Goal: Task Accomplishment & Management: Complete application form

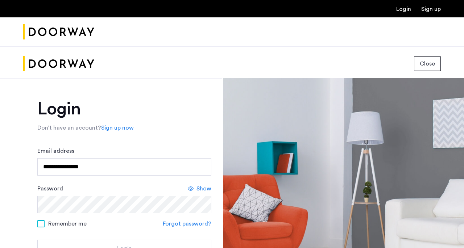
type input "**********"
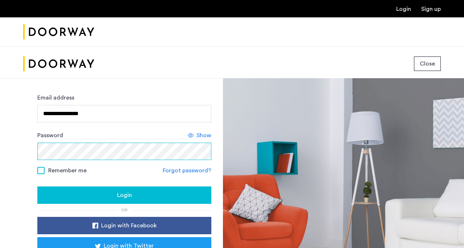
scroll to position [53, 0]
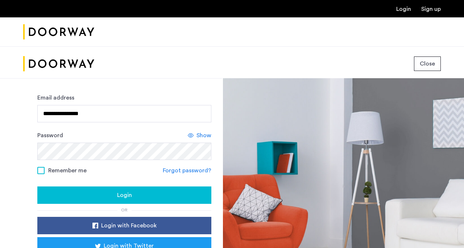
click at [85, 193] on div "Login" at bounding box center [124, 195] width 162 height 9
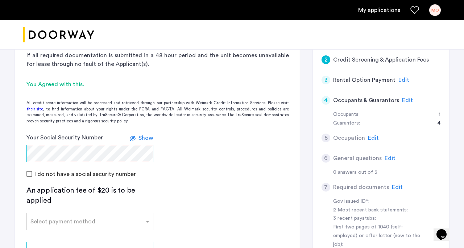
scroll to position [124, 0]
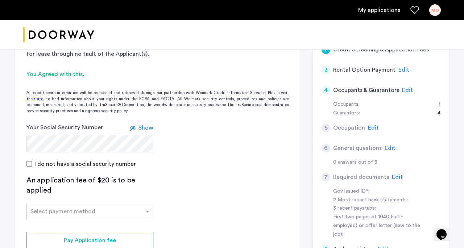
click at [184, 127] on form "Your Social Security Number Show I do not have a social security number" at bounding box center [158, 145] width 286 height 45
click at [134, 127] on label at bounding box center [134, 128] width 9 height 9
click at [209, 152] on form "Your Social Security Number Hide I do not have a social security number" at bounding box center [158, 145] width 286 height 45
click at [137, 127] on label at bounding box center [136, 128] width 9 height 9
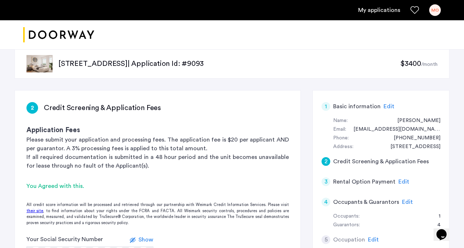
scroll to position [10, 0]
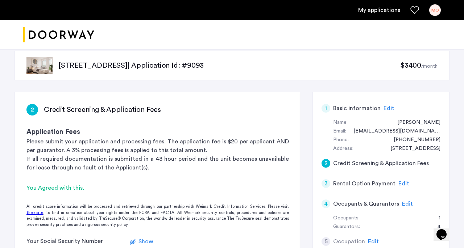
click at [388, 108] on span "Edit" at bounding box center [389, 109] width 11 height 6
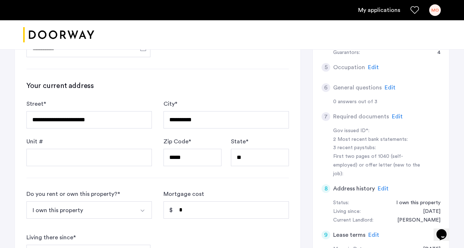
scroll to position [191, 0]
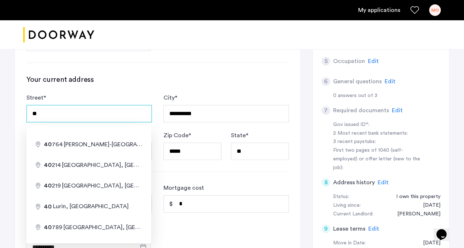
type input "*"
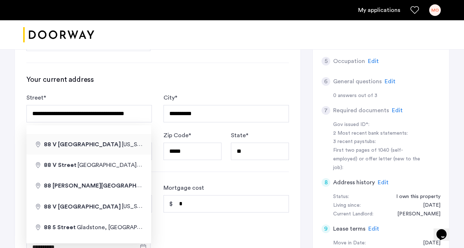
type input "**********"
type input "*****"
type input "**"
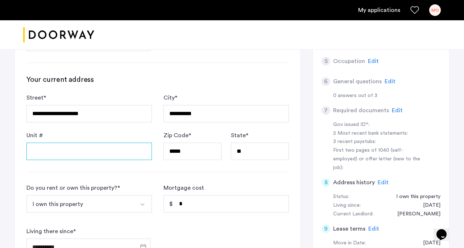
click at [82, 148] on input "Unit #" at bounding box center [88, 151] width 125 height 17
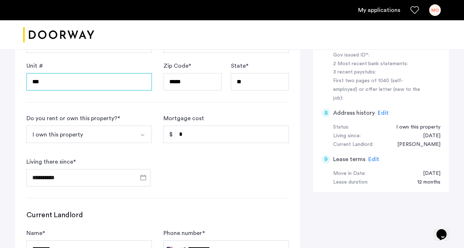
scroll to position [264, 0]
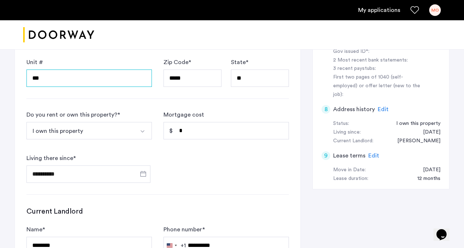
type input "***"
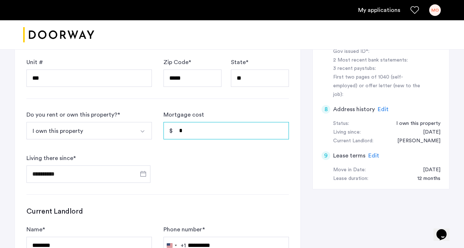
click at [194, 132] on input "*" at bounding box center [226, 130] width 125 height 17
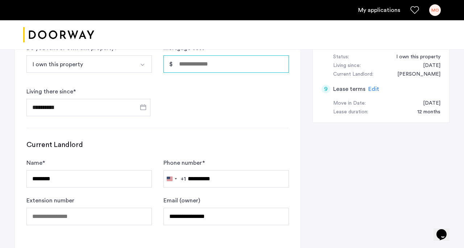
scroll to position [333, 0]
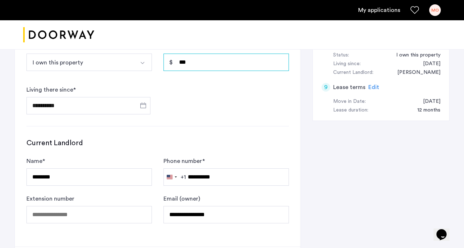
type input "*****"
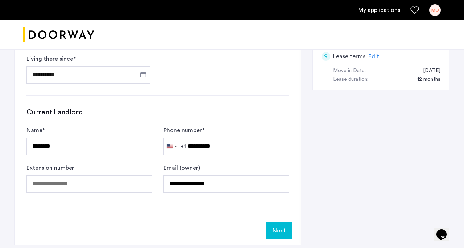
scroll to position [366, 0]
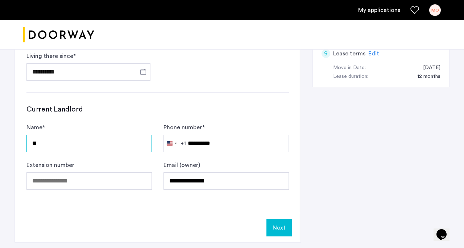
type input "*"
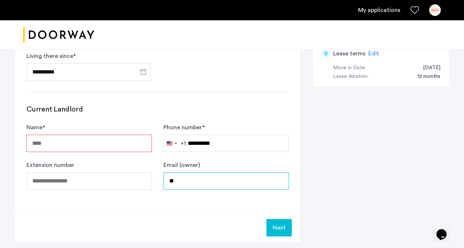
type input "*"
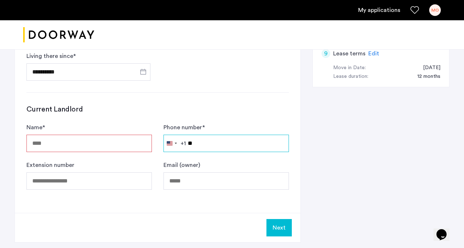
type input "*"
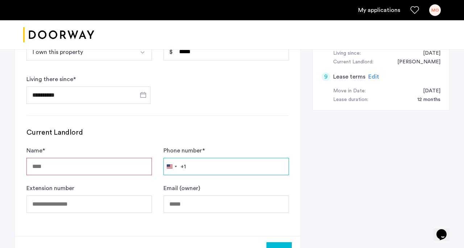
scroll to position [349, 0]
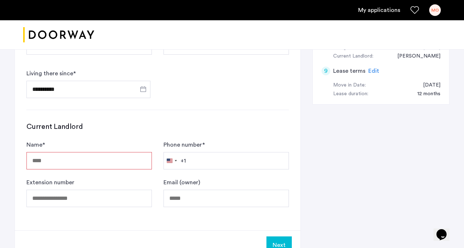
click at [98, 163] on input "Name *" at bounding box center [88, 160] width 125 height 17
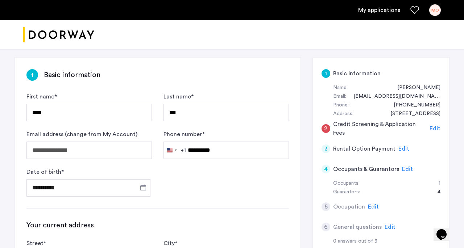
scroll to position [44, 0]
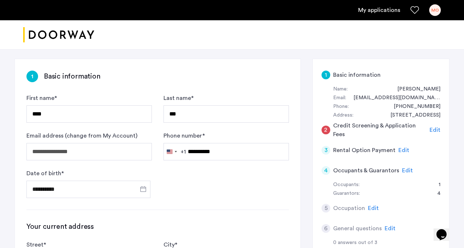
type input "******"
click at [437, 128] on span "Edit" at bounding box center [435, 130] width 11 height 6
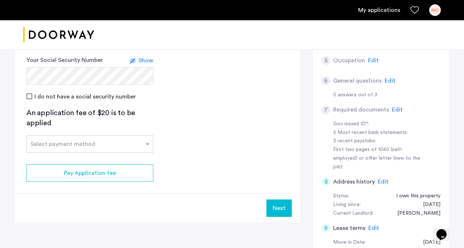
scroll to position [187, 0]
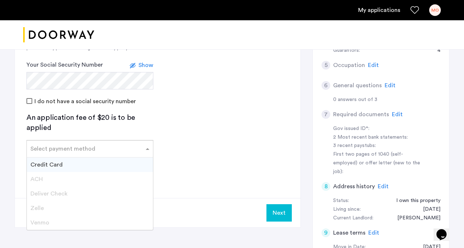
click at [148, 149] on span at bounding box center [148, 149] width 9 height 9
click at [140, 161] on div "Credit Card" at bounding box center [90, 165] width 126 height 15
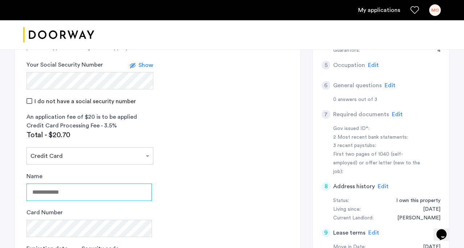
click at [131, 191] on input "Name" at bounding box center [88, 192] width 125 height 17
type input "**********"
click at [209, 208] on app-credit-screening "2 Credit Screening & Application Fees Application Fees Please submit your appli…" at bounding box center [158, 137] width 286 height 442
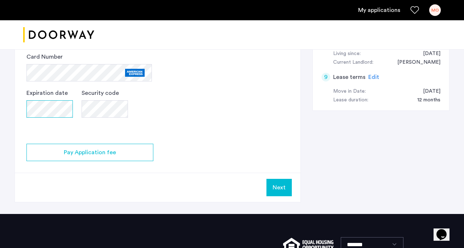
scroll to position [340, 0]
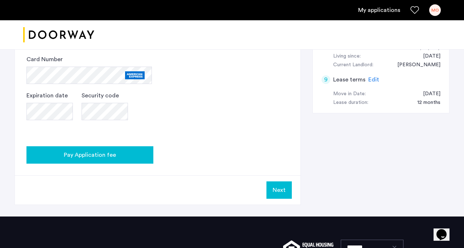
click at [123, 157] on div "Pay Application fee" at bounding box center [89, 155] width 115 height 9
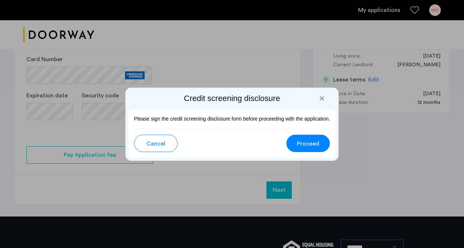
click at [157, 146] on span "Cancel" at bounding box center [155, 144] width 19 height 9
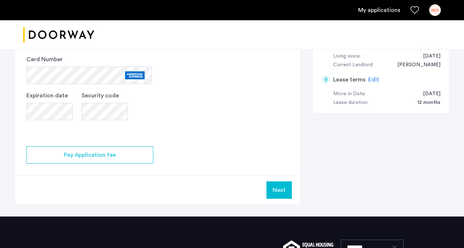
scroll to position [340, 0]
click at [275, 189] on button "Next" at bounding box center [279, 190] width 25 height 17
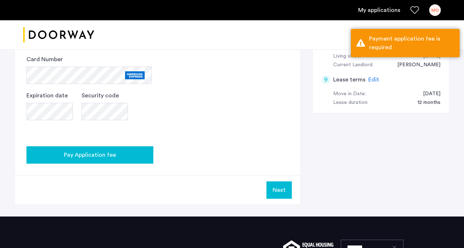
click at [110, 155] on span "Pay Application fee" at bounding box center [90, 155] width 52 height 9
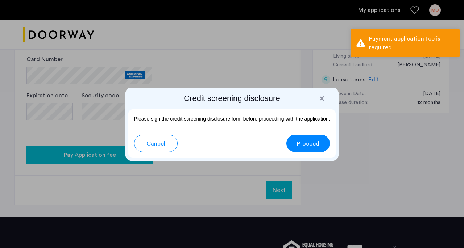
scroll to position [0, 0]
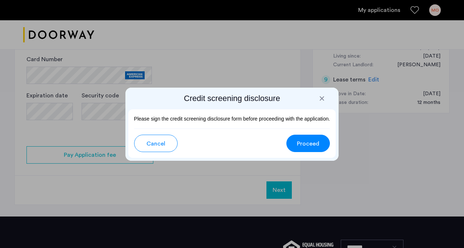
click at [307, 143] on span "Proceed" at bounding box center [308, 144] width 22 height 9
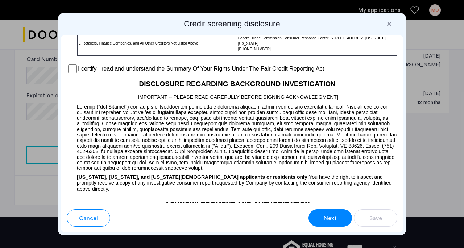
scroll to position [656, 0]
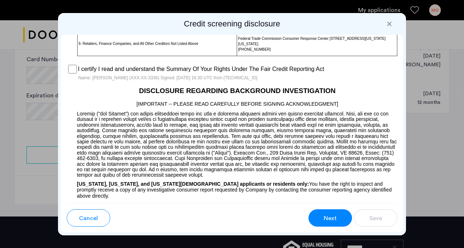
click at [333, 216] on span "Next" at bounding box center [330, 218] width 13 height 9
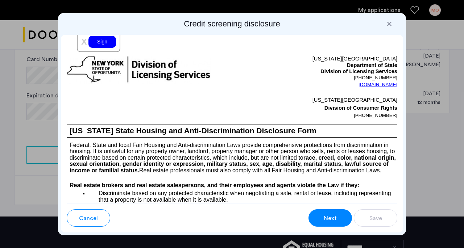
scroll to position [954, 0]
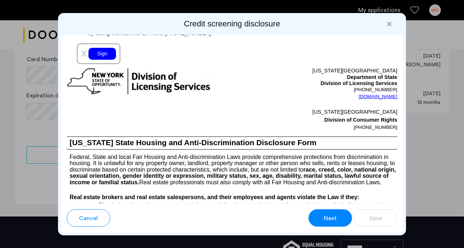
click at [102, 60] on div "Sign" at bounding box center [102, 54] width 28 height 12
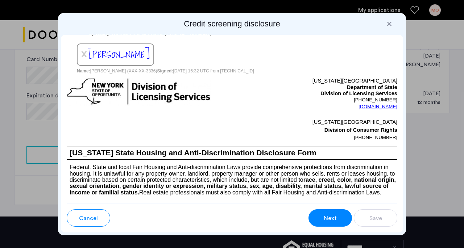
click at [324, 218] on span "Next" at bounding box center [330, 218] width 13 height 9
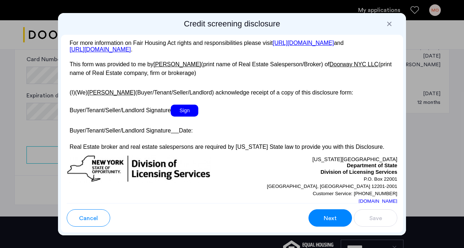
scroll to position [1437, 0]
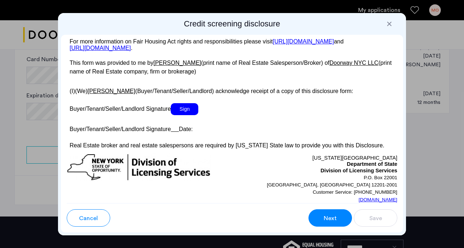
click at [193, 115] on span "Sign" at bounding box center [185, 109] width 28 height 12
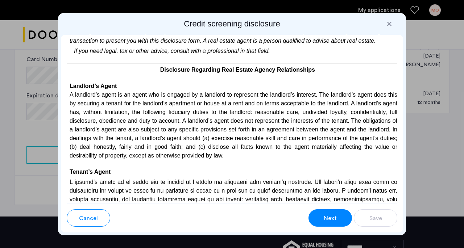
scroll to position [1686, 0]
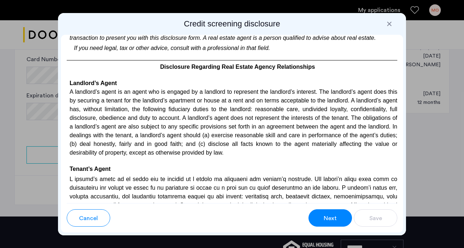
click at [331, 216] on span "Next" at bounding box center [330, 218] width 13 height 9
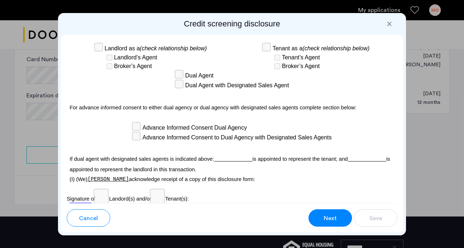
scroll to position [2222, 0]
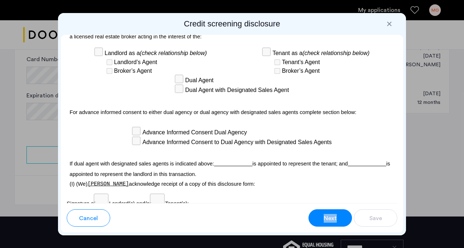
click at [327, 218] on span "Next" at bounding box center [330, 218] width 13 height 9
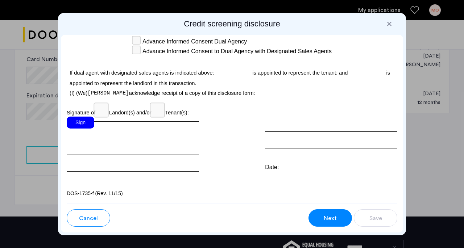
click at [82, 122] on div "Sign" at bounding box center [81, 123] width 28 height 12
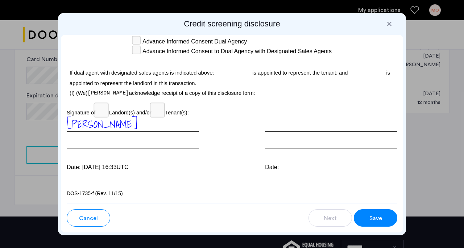
click at [379, 220] on span "Save" at bounding box center [375, 218] width 13 height 9
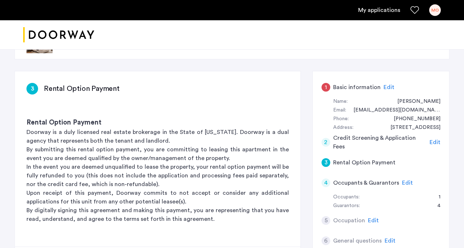
scroll to position [30, 0]
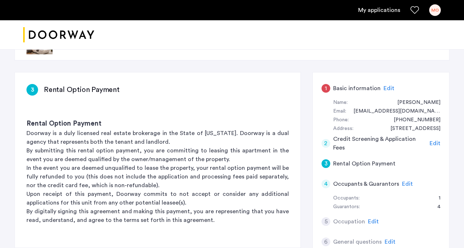
click at [386, 87] on span "Edit" at bounding box center [389, 89] width 11 height 6
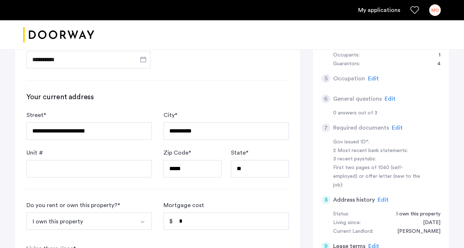
scroll to position [173, 0]
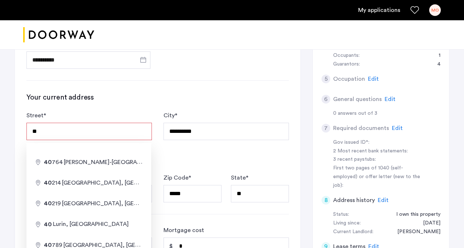
type input "*"
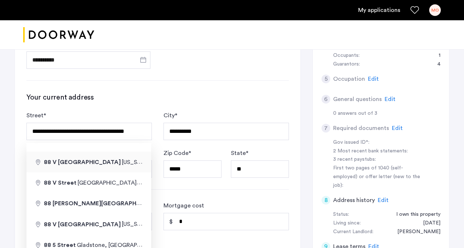
type input "**********"
type input "*****"
type input "**"
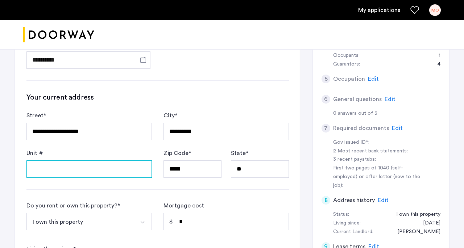
click at [96, 170] on input "Unit #" at bounding box center [88, 169] width 125 height 17
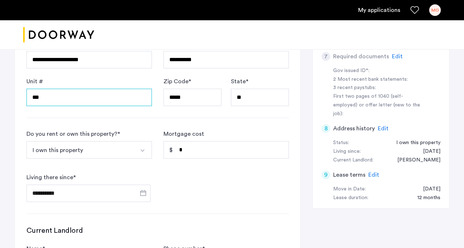
scroll to position [245, 0]
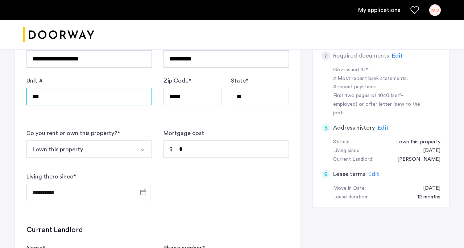
type input "***"
drag, startPoint x: 193, startPoint y: 181, endPoint x: 189, endPoint y: 165, distance: 16.4
click at [189, 165] on form "**********" at bounding box center [157, 165] width 263 height 73
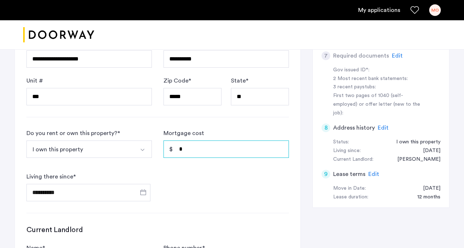
click at [191, 152] on input "*" at bounding box center [226, 149] width 125 height 17
type input "*****"
click at [146, 177] on div "**********" at bounding box center [88, 187] width 125 height 29
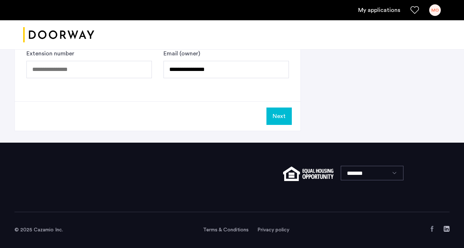
scroll to position [478, 0]
click at [277, 117] on button "Next" at bounding box center [279, 116] width 25 height 17
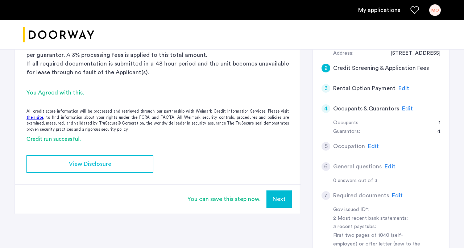
scroll to position [106, 0]
click at [372, 144] on span "Edit" at bounding box center [373, 147] width 11 height 6
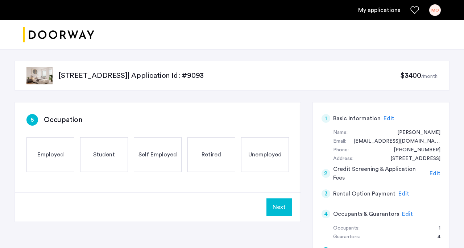
scroll to position [0, 0]
click at [216, 153] on span "Retired" at bounding box center [212, 154] width 20 height 9
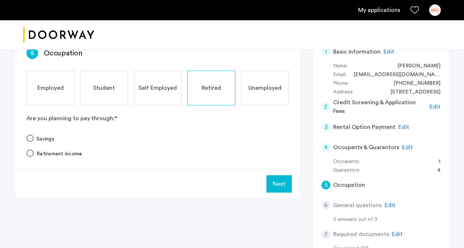
scroll to position [68, 0]
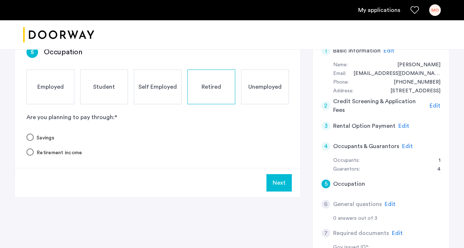
click at [280, 182] on button "Next" at bounding box center [279, 182] width 25 height 17
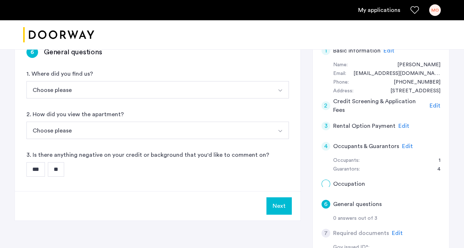
scroll to position [0, 0]
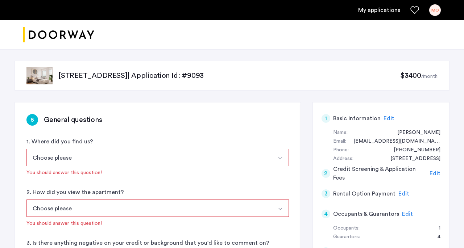
click at [279, 159] on img "Select option" at bounding box center [280, 159] width 6 height 6
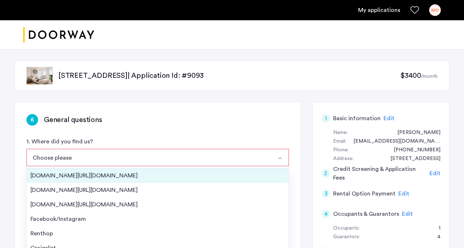
click at [214, 178] on div "[DOMAIN_NAME][URL][DOMAIN_NAME]" at bounding box center [157, 176] width 255 height 9
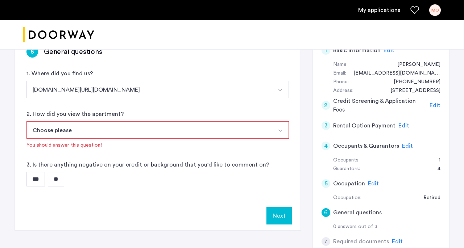
scroll to position [69, 0]
click at [280, 130] on img "Select option" at bounding box center [280, 131] width 6 height 6
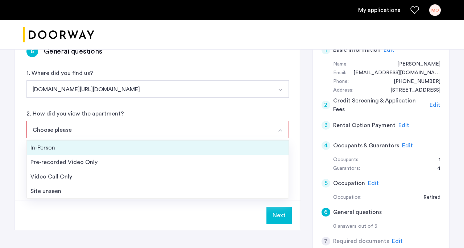
click at [177, 147] on div "In-Person" at bounding box center [157, 148] width 255 height 9
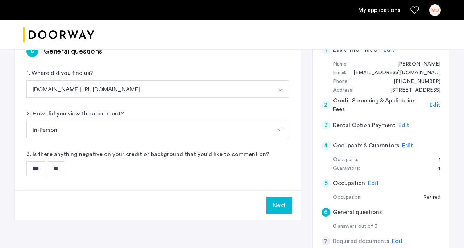
click at [62, 168] on input "**" at bounding box center [56, 169] width 16 height 15
click at [279, 207] on button "Next" at bounding box center [279, 205] width 25 height 17
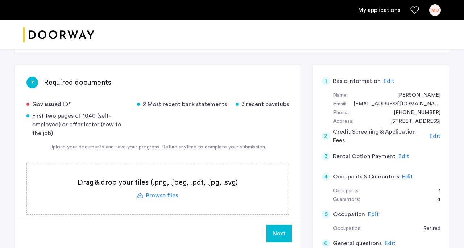
scroll to position [37, 0]
click at [203, 139] on div "Gov issued ID* 2 Most recent bank statements 3 recent paystubs First two pages …" at bounding box center [157, 158] width 263 height 115
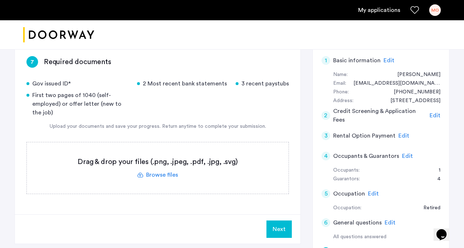
scroll to position [60, 0]
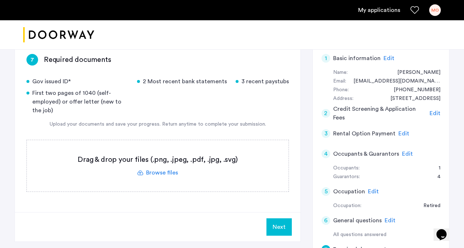
click at [158, 172] on label at bounding box center [158, 165] width 262 height 51
click at [0, 0] on input "file" at bounding box center [0, 0] width 0 height 0
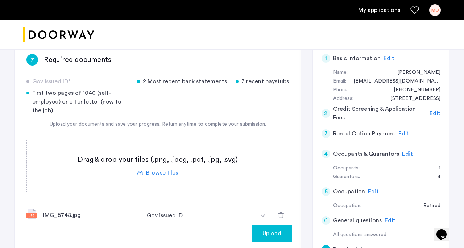
click at [172, 173] on label at bounding box center [158, 165] width 262 height 51
click at [0, 0] on input "file" at bounding box center [0, 0] width 0 height 0
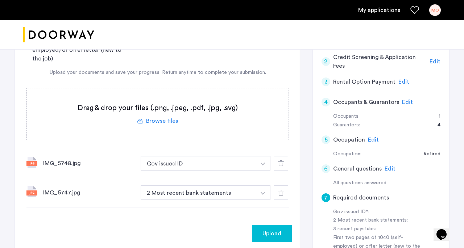
scroll to position [117, 0]
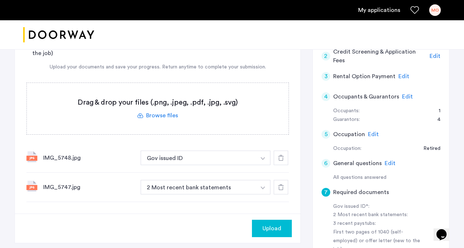
click at [263, 160] on img "button" at bounding box center [263, 158] width 4 height 3
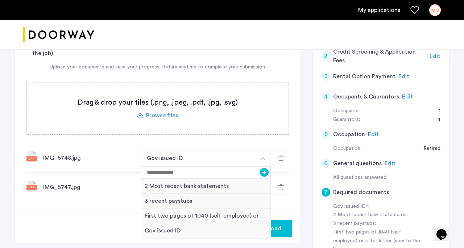
click at [259, 157] on button "button" at bounding box center [263, 158] width 15 height 15
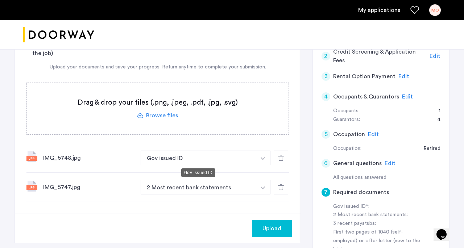
click at [253, 157] on button "Gov issued ID" at bounding box center [198, 158] width 115 height 15
click at [264, 160] on img "button" at bounding box center [263, 158] width 4 height 3
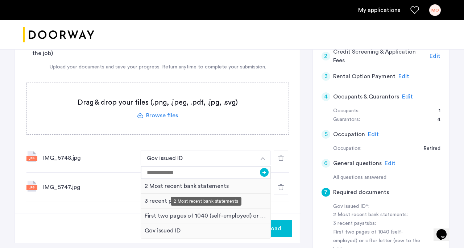
click at [223, 186] on div "2 Most recent bank statements" at bounding box center [205, 186] width 129 height 15
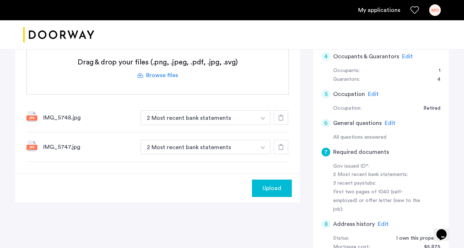
scroll to position [157, 0]
click at [278, 190] on span "Upload" at bounding box center [272, 189] width 19 height 9
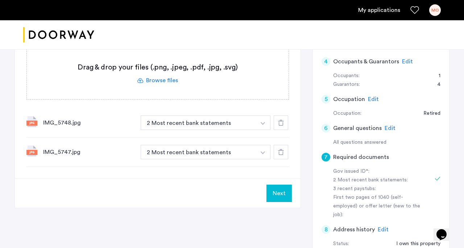
scroll to position [151, 0]
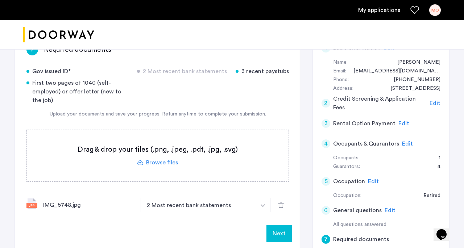
scroll to position [66, 0]
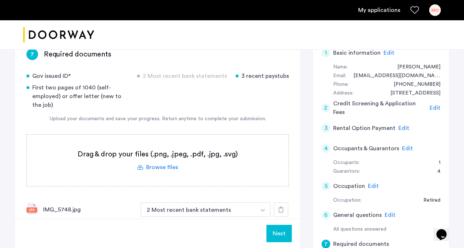
click at [163, 166] on label at bounding box center [158, 160] width 262 height 51
click at [0, 0] on input "file" at bounding box center [0, 0] width 0 height 0
click at [174, 167] on label at bounding box center [158, 160] width 262 height 51
click at [0, 0] on input "file" at bounding box center [0, 0] width 0 height 0
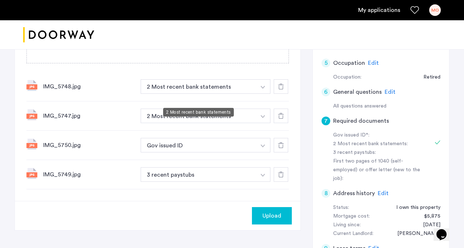
scroll to position [194, 0]
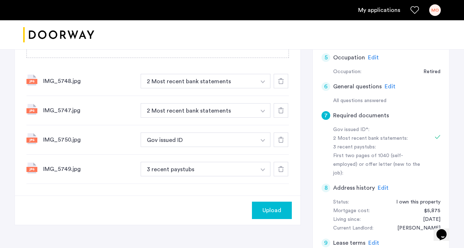
click at [263, 170] on img "button" at bounding box center [263, 170] width 4 height 3
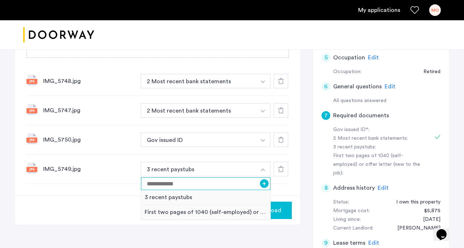
click at [251, 186] on input at bounding box center [205, 184] width 129 height 13
type input "******"
click at [265, 183] on button "+" at bounding box center [264, 183] width 9 height 9
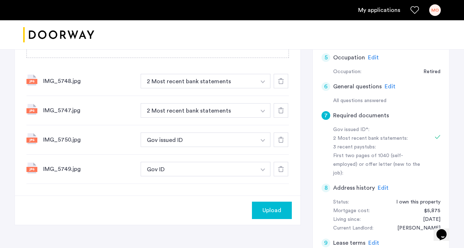
click at [274, 210] on span "Upload" at bounding box center [272, 210] width 19 height 9
